Goal: Information Seeking & Learning: Learn about a topic

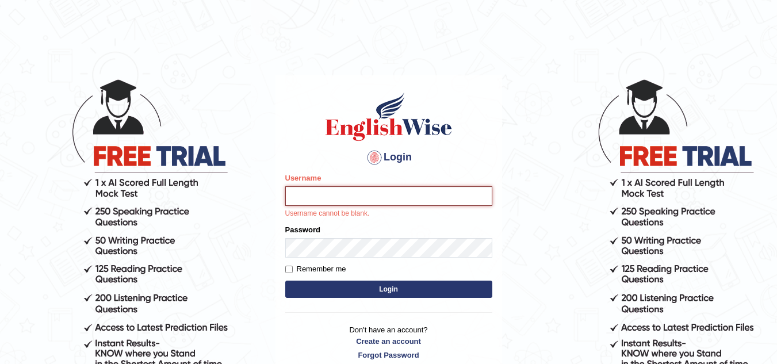
type input "sk247289"
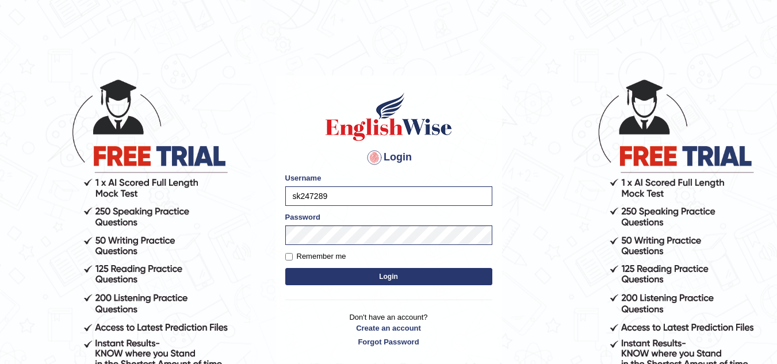
click at [387, 277] on button "Login" at bounding box center [388, 276] width 207 height 17
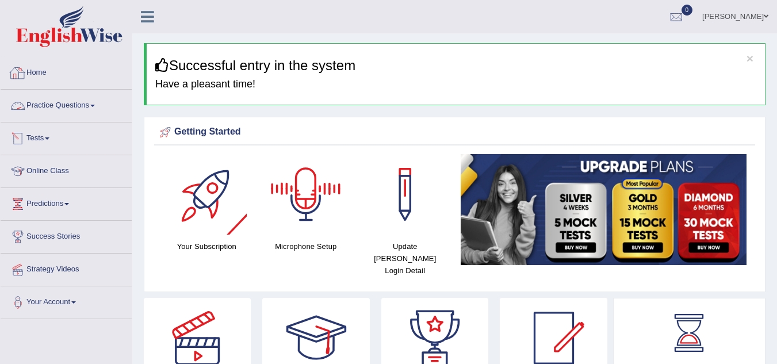
click at [93, 103] on link "Practice Questions" at bounding box center [66, 104] width 131 height 29
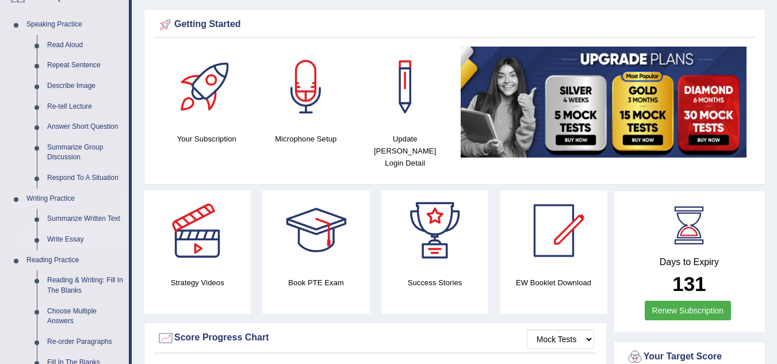
scroll to position [108, 0]
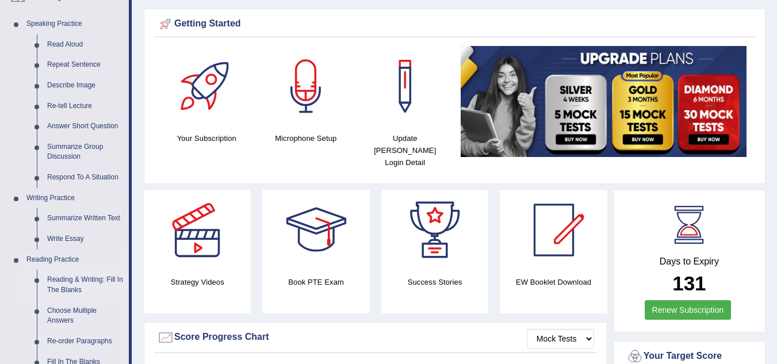
click at [77, 284] on link "Reading & Writing: Fill In The Blanks" at bounding box center [85, 285] width 87 height 30
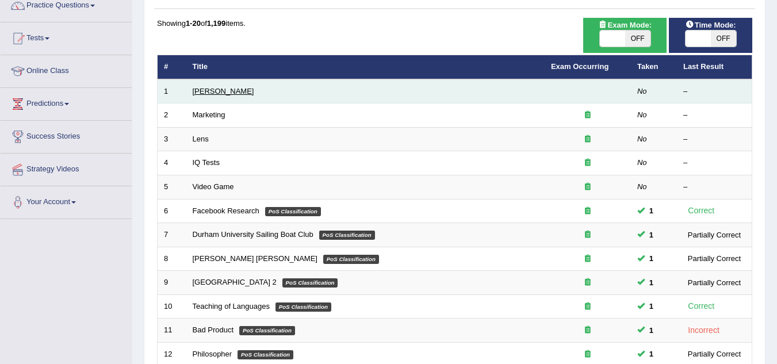
click at [215, 89] on link "[PERSON_NAME]" at bounding box center [224, 91] width 62 height 9
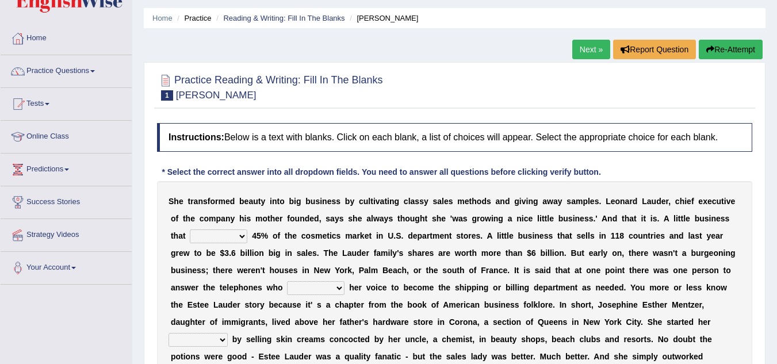
scroll to position [36, 0]
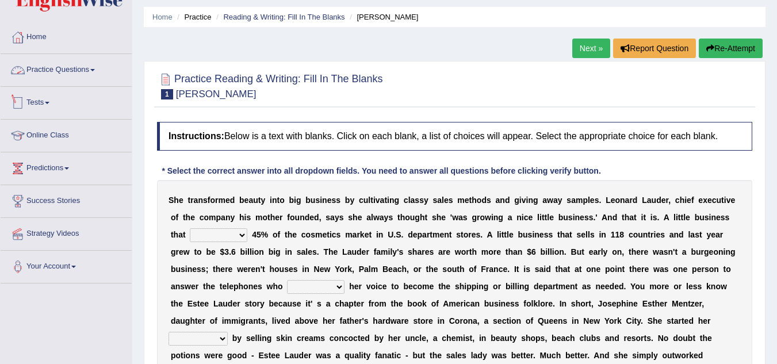
click at [95, 72] on link "Practice Questions" at bounding box center [66, 68] width 131 height 29
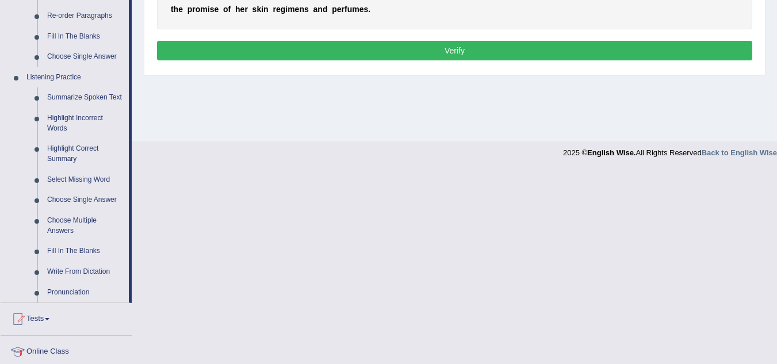
scroll to position [434, 0]
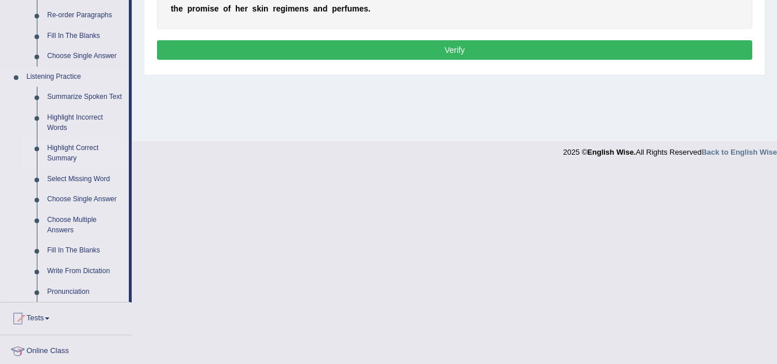
click at [63, 142] on link "Highlight Correct Summary" at bounding box center [85, 153] width 87 height 30
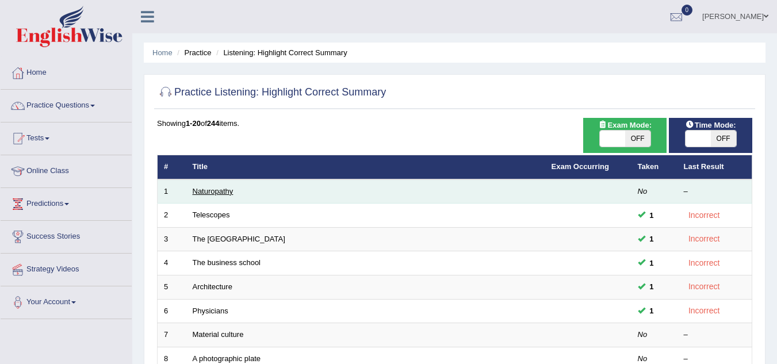
click at [220, 193] on link "Naturopathy" at bounding box center [213, 191] width 41 height 9
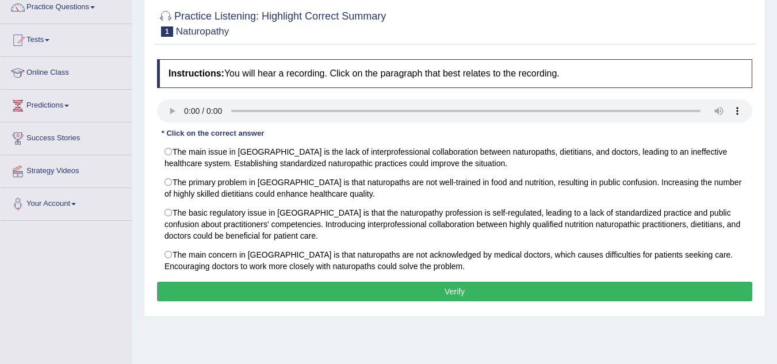
scroll to position [99, 0]
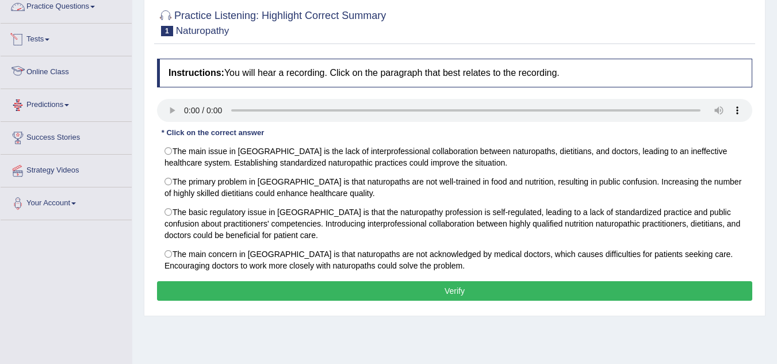
click at [63, 12] on link "Practice Questions" at bounding box center [66, 5] width 131 height 29
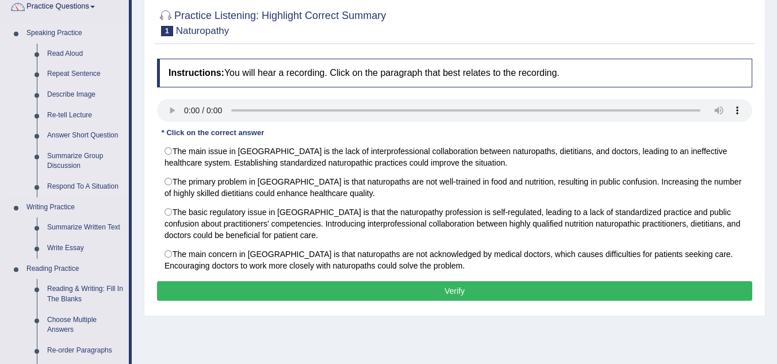
scroll to position [0, 0]
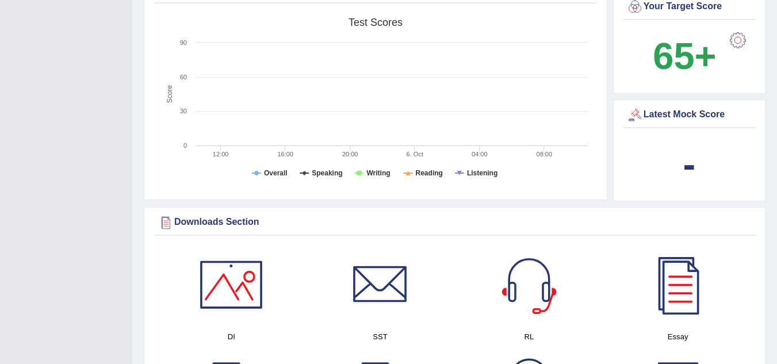
scroll to position [385, 0]
drag, startPoint x: 687, startPoint y: 158, endPoint x: 254, endPoint y: 221, distance: 437.1
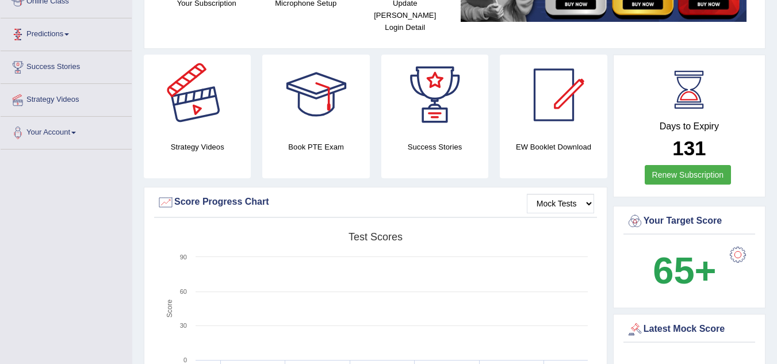
scroll to position [0, 0]
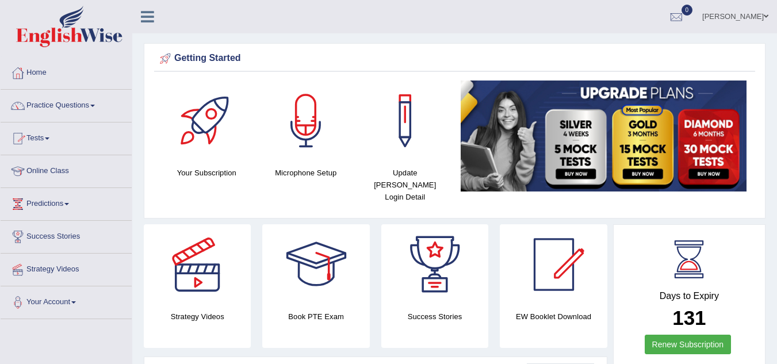
click at [146, 13] on icon at bounding box center [147, 16] width 13 height 15
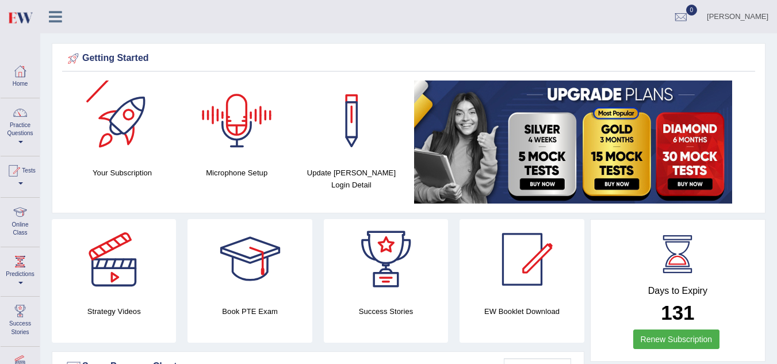
click at [59, 12] on icon at bounding box center [55, 16] width 13 height 15
